Goal: Check status: Check status

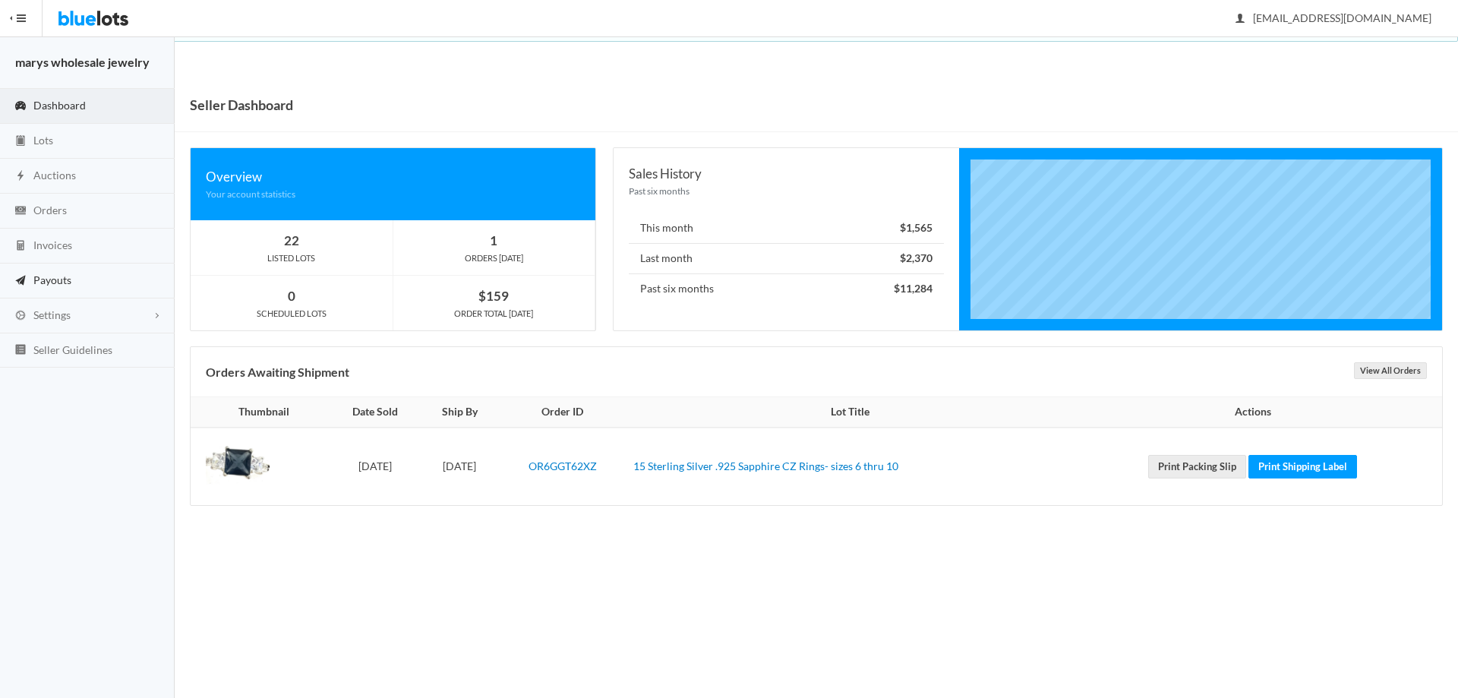
click at [39, 285] on span "Payouts" at bounding box center [52, 279] width 38 height 13
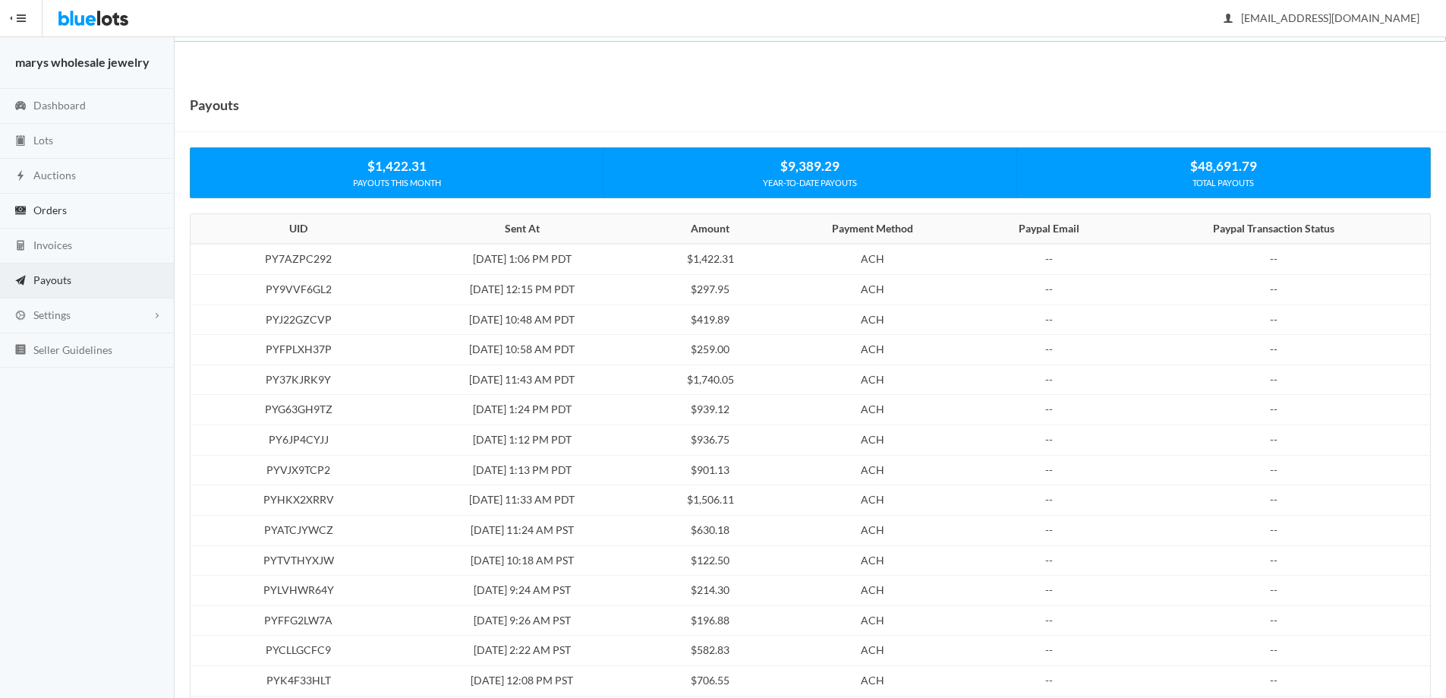
click at [55, 203] on span "Orders" at bounding box center [49, 209] width 33 height 13
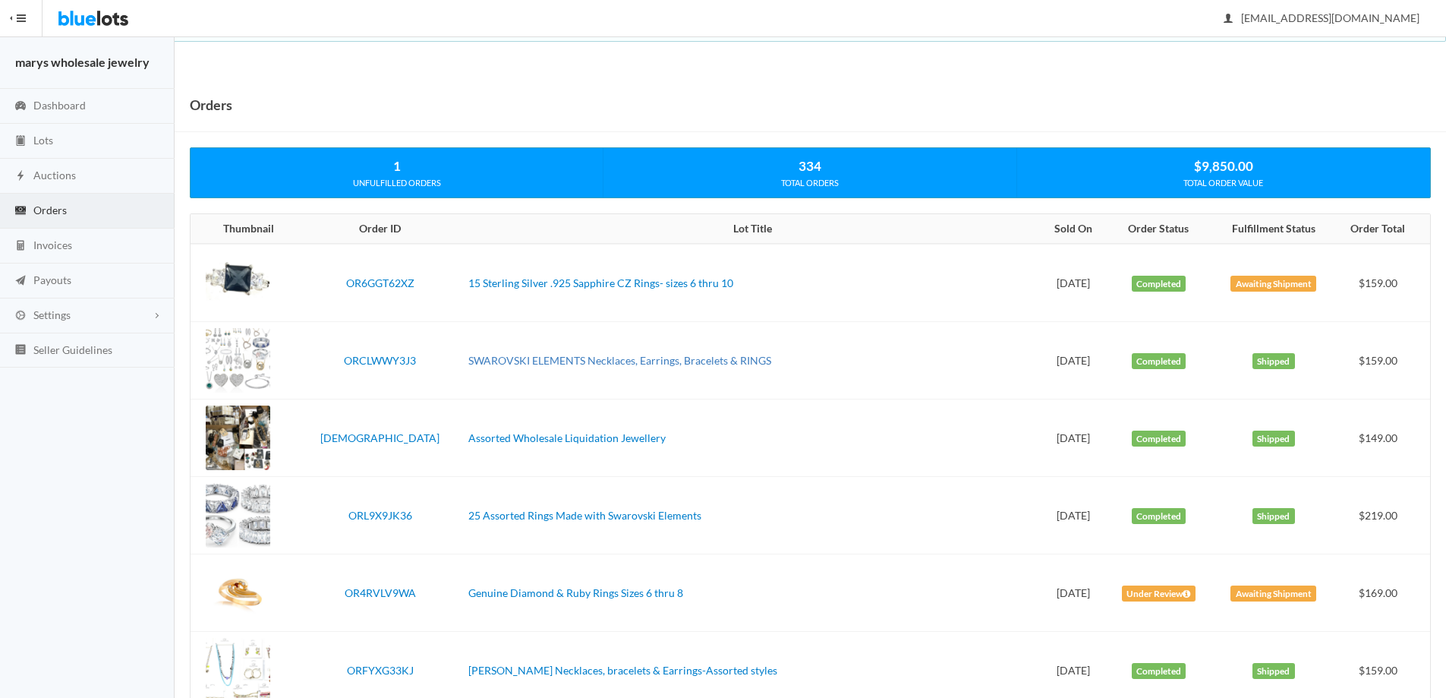
click at [658, 358] on link "SWAROVSKI ELEMENTS Necklaces, Earrings, Bracelets & RINGS" at bounding box center [619, 360] width 303 height 13
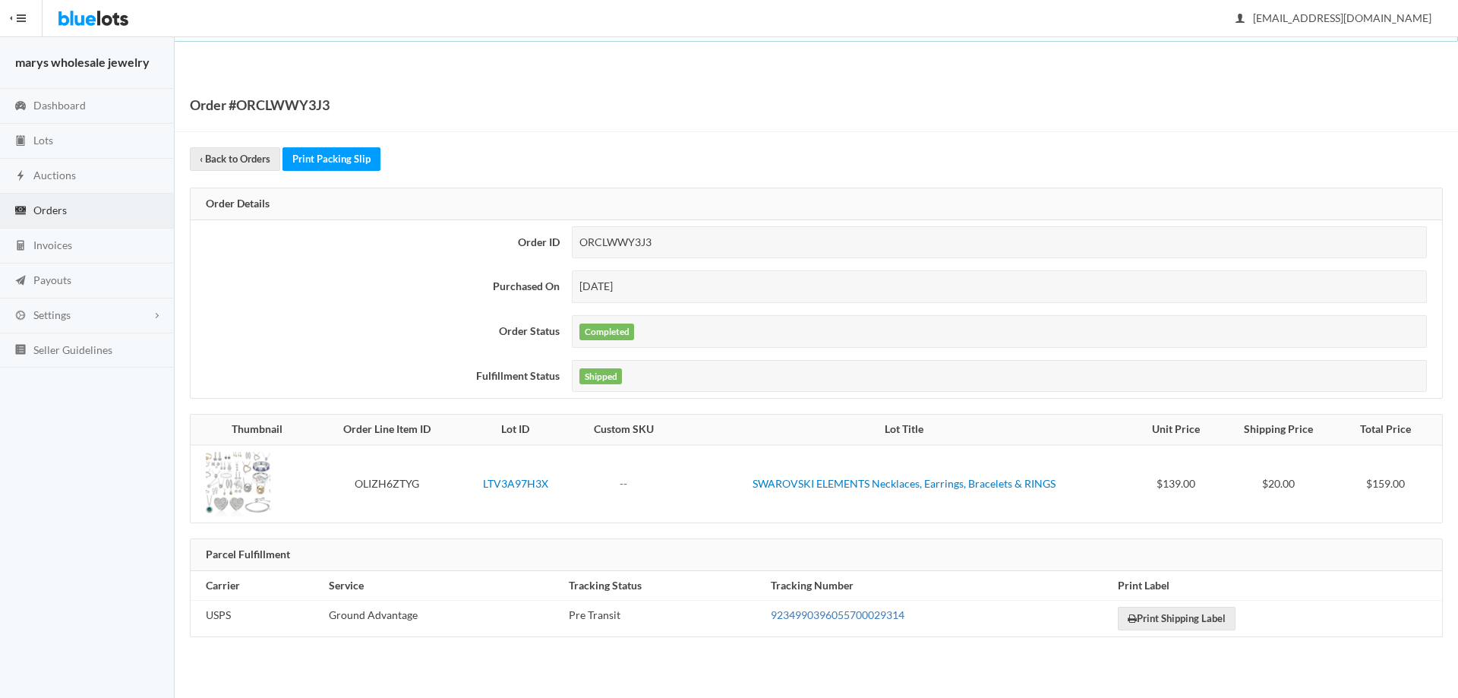
click at [856, 614] on link "9234990396055700029314" at bounding box center [838, 614] width 134 height 13
